Goal: Information Seeking & Learning: Learn about a topic

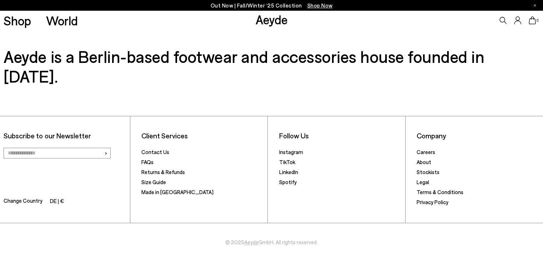
scroll to position [757, 0]
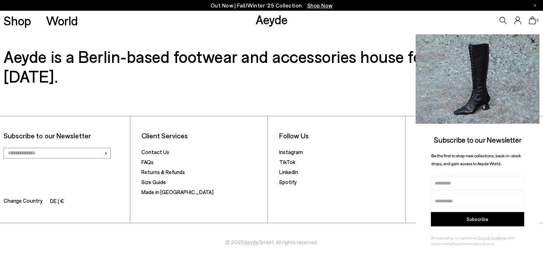
click at [351, 106] on div "Subscribe to our Newsletter › Change Country DE | € Client Services Contact Us …" at bounding box center [271, 173] width 543 height 175
click at [392, 108] on div "Subscribe to our Newsletter › Change Country DE | € Client Services Contact Us …" at bounding box center [271, 173] width 543 height 175
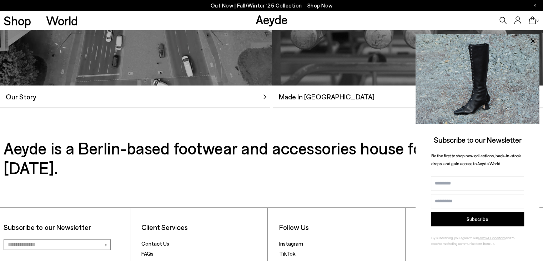
scroll to position [650, 0]
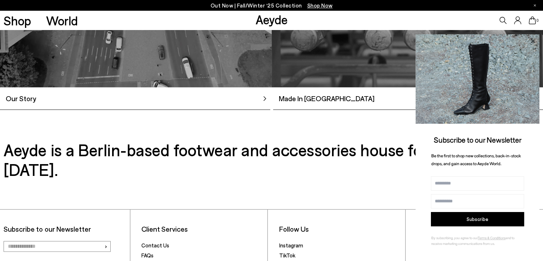
click at [535, 40] on icon at bounding box center [532, 40] width 9 height 9
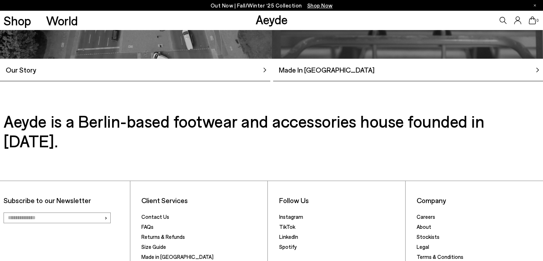
scroll to position [757, 0]
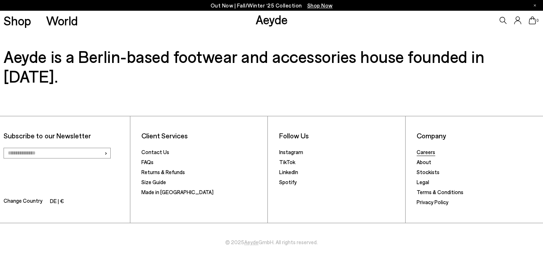
click at [426, 151] on link "Careers" at bounding box center [426, 152] width 19 height 6
click at [422, 149] on link "Careers" at bounding box center [426, 152] width 19 height 6
